Goal: Entertainment & Leisure: Browse casually

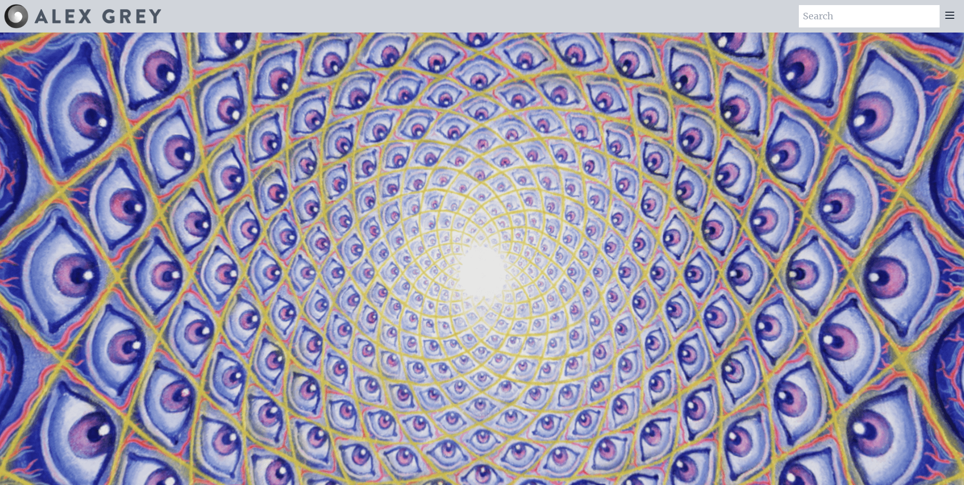
click at [958, 17] on div at bounding box center [950, 16] width 20 height 22
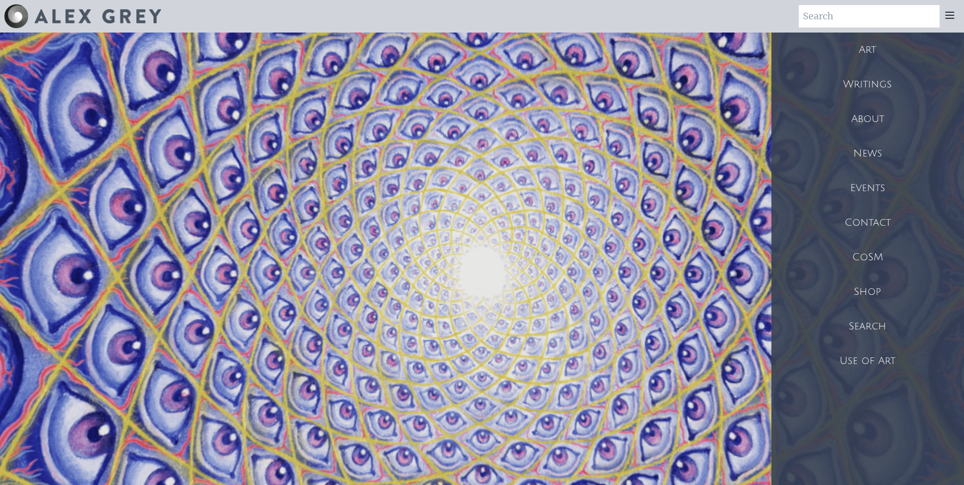
click at [870, 49] on div "Art" at bounding box center [868, 50] width 193 height 35
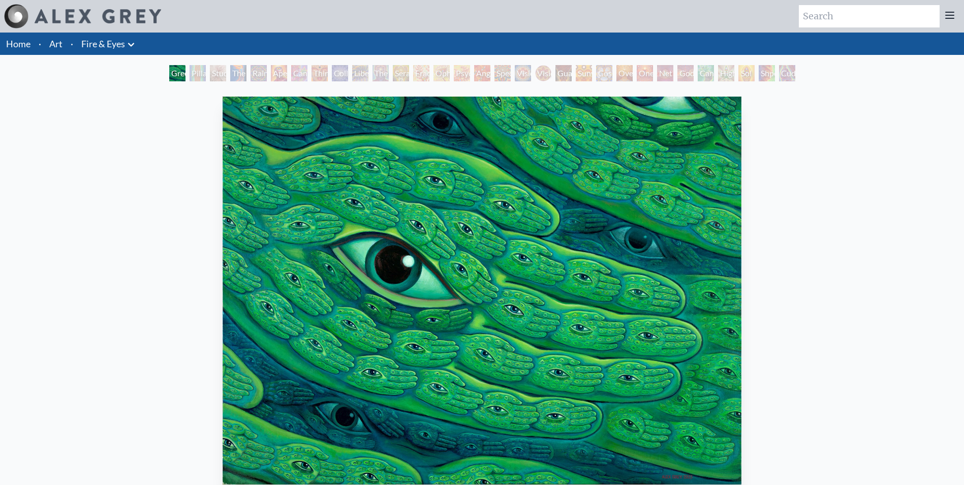
click at [186, 78] on div "Green Hand" at bounding box center [177, 73] width 16 height 16
click at [190, 69] on div "Pillar of Awareness" at bounding box center [198, 73] width 16 height 16
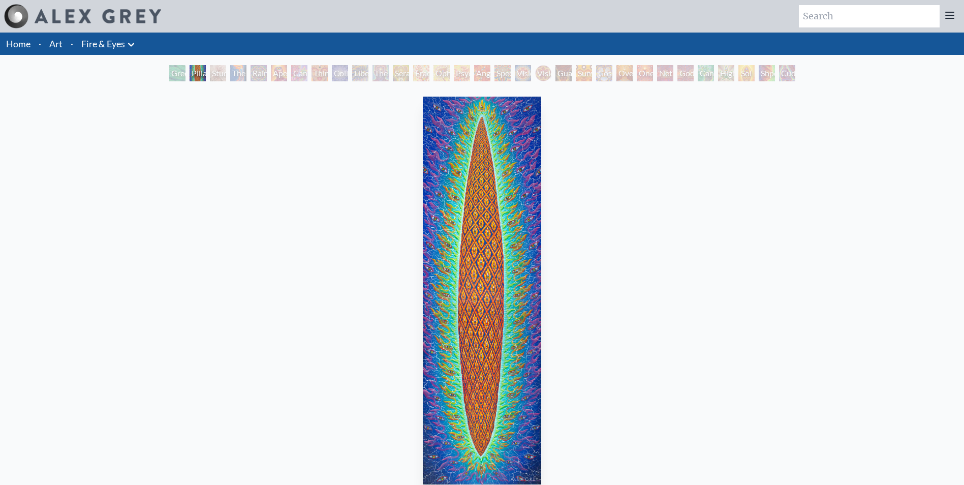
click at [206, 76] on div "Pillar of Awareness" at bounding box center [198, 73] width 16 height 16
click at [230, 71] on div "The Torch" at bounding box center [238, 73] width 16 height 16
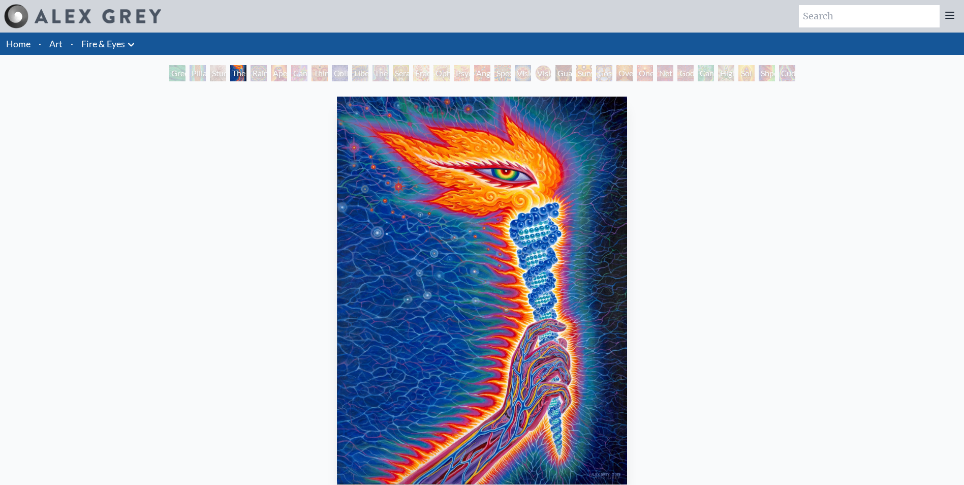
click at [210, 72] on div "Study for the Great Turn" at bounding box center [218, 73] width 16 height 16
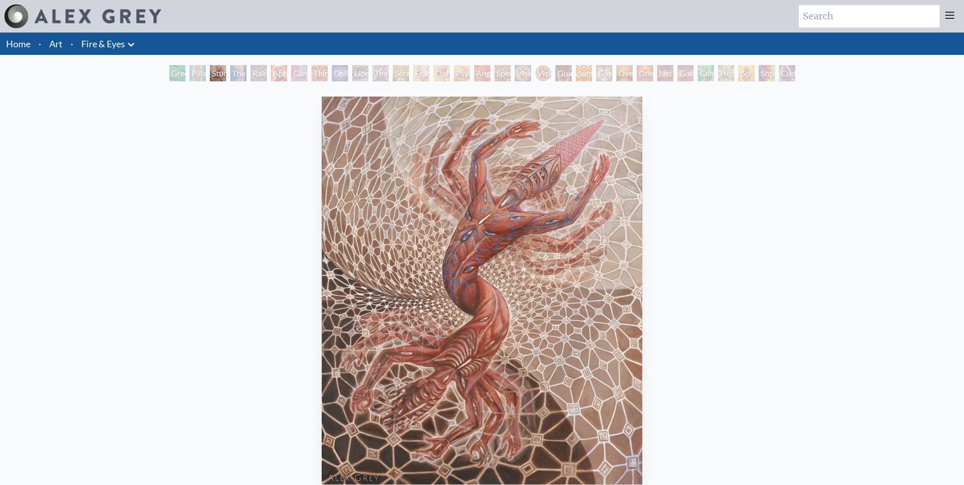
click at [291, 74] on div "Cannabis Sutra" at bounding box center [299, 73] width 16 height 16
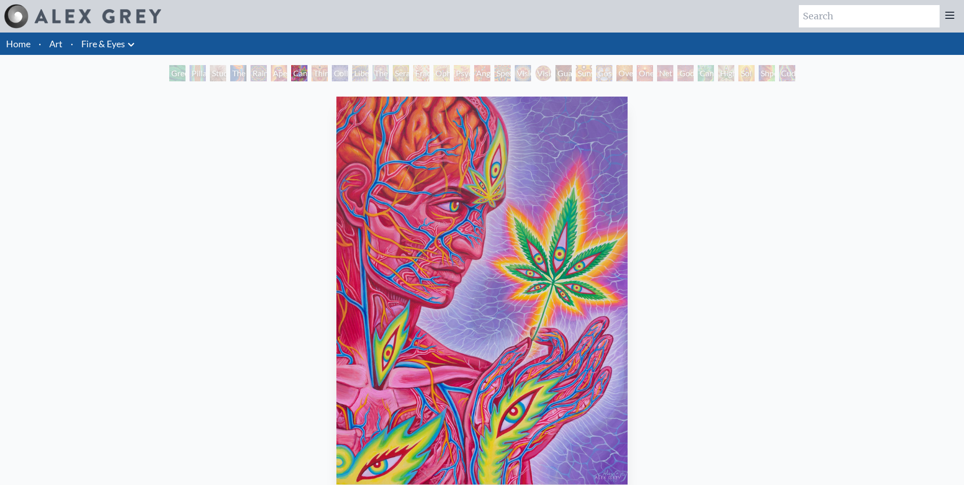
click at [267, 73] on div "Rainbow Eye Ripple" at bounding box center [259, 73] width 16 height 16
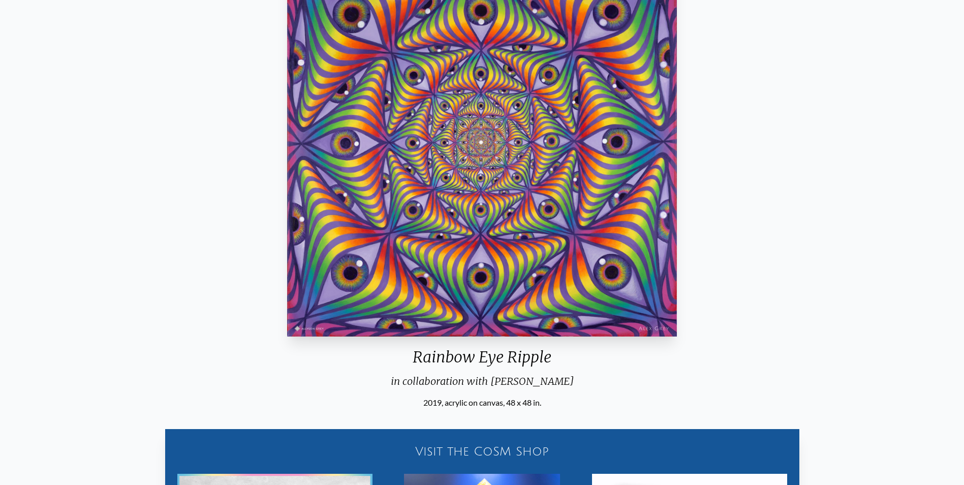
scroll to position [51, 0]
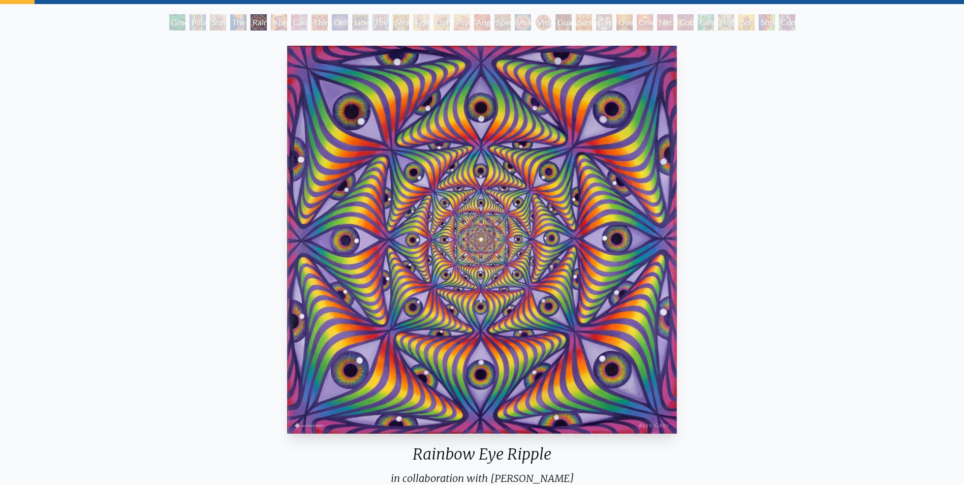
click at [442, 27] on div "Ophanic Eyelash" at bounding box center [442, 22] width 16 height 16
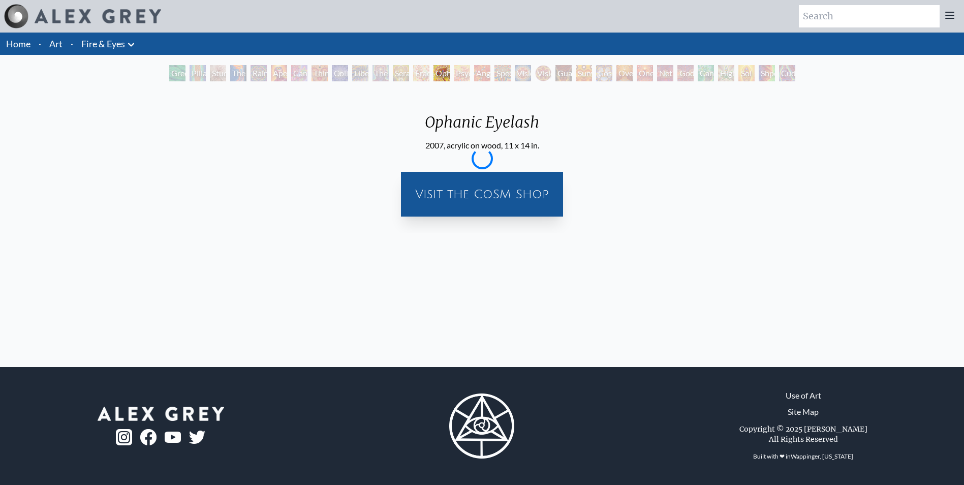
scroll to position [0, 0]
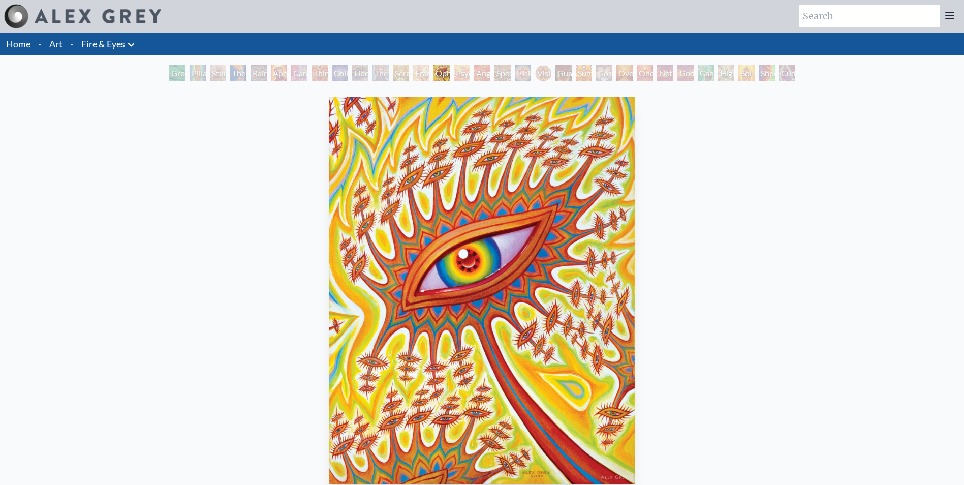
click at [461, 77] on div "Psychomicrograph of a Fractal Paisley Cherub Feather Tip" at bounding box center [462, 73] width 16 height 16
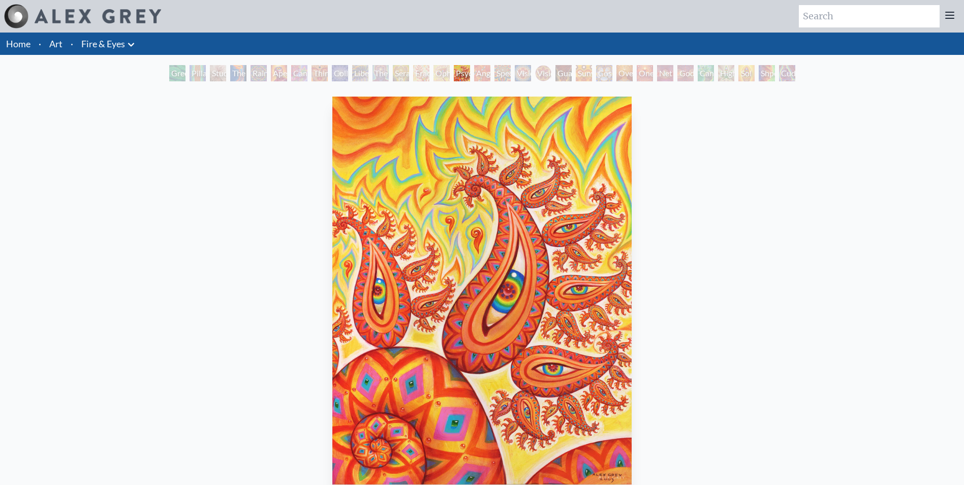
click at [495, 71] on div "Spectral Lotus" at bounding box center [503, 73] width 16 height 16
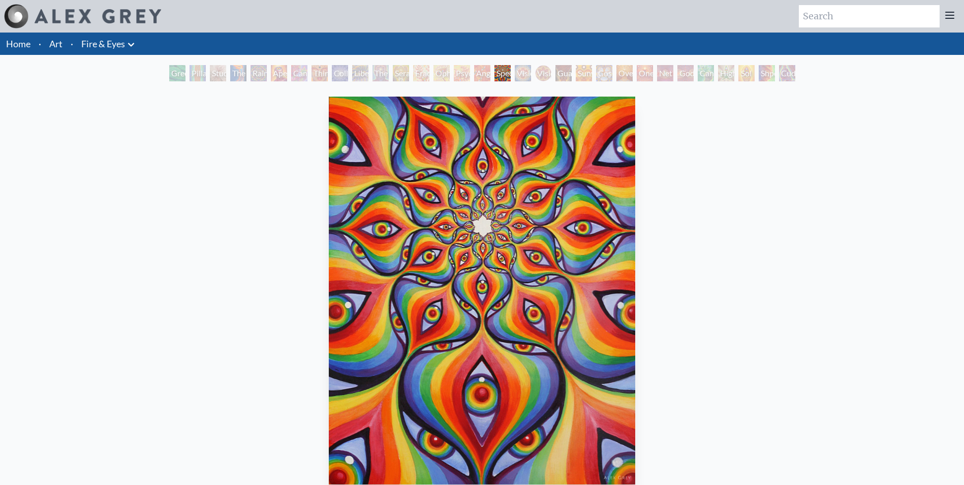
click at [530, 76] on div "Vision Crystal" at bounding box center [523, 73] width 16 height 16
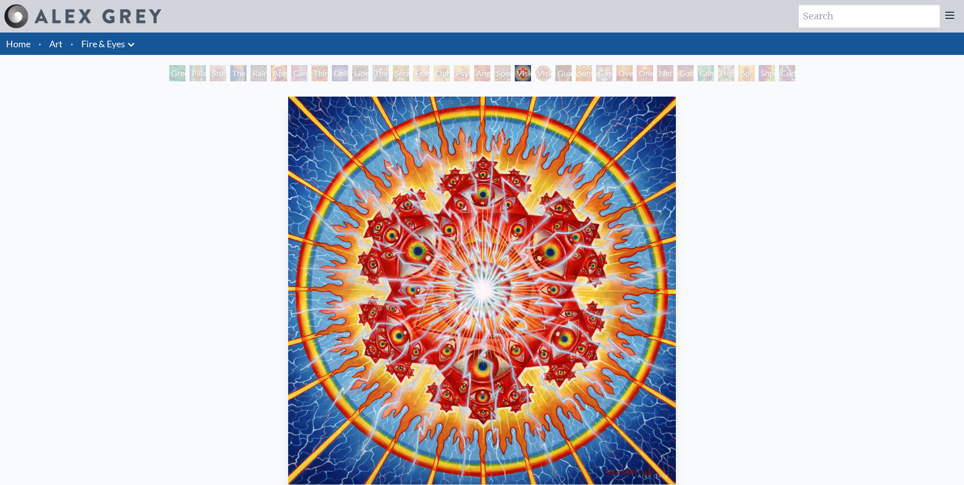
click at [531, 69] on div "Vision Crystal" at bounding box center [523, 73] width 16 height 16
click at [560, 74] on div "Guardian of Infinite Vision" at bounding box center [564, 73] width 16 height 16
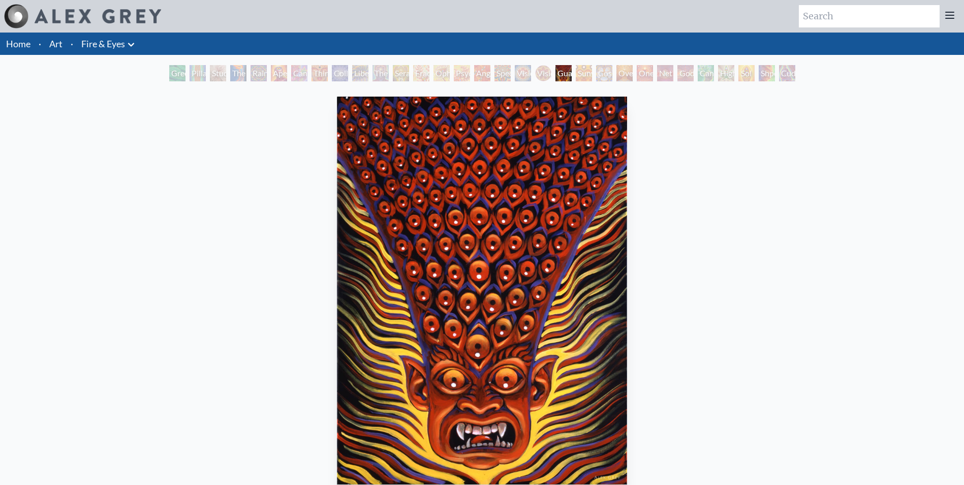
click at [628, 76] on div "Oversoul" at bounding box center [625, 73] width 16 height 16
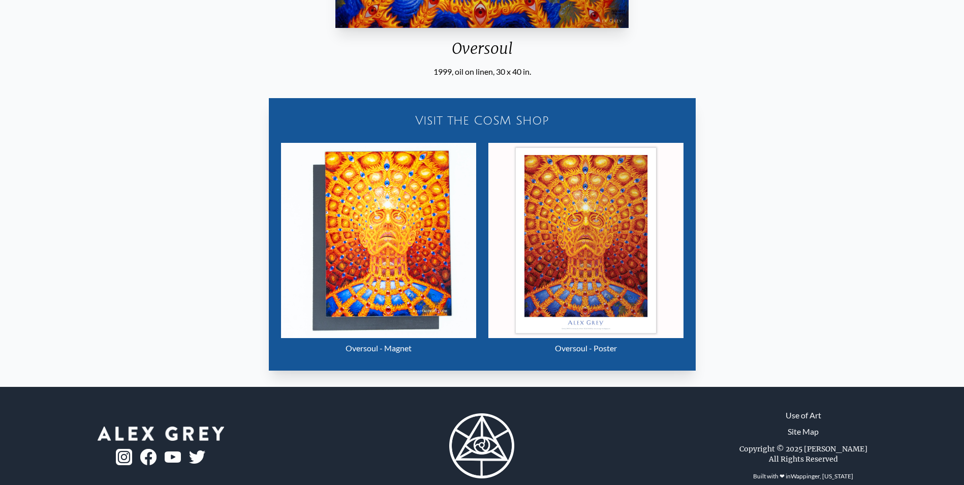
scroll to position [476, 0]
